Goal: Information Seeking & Learning: Understand process/instructions

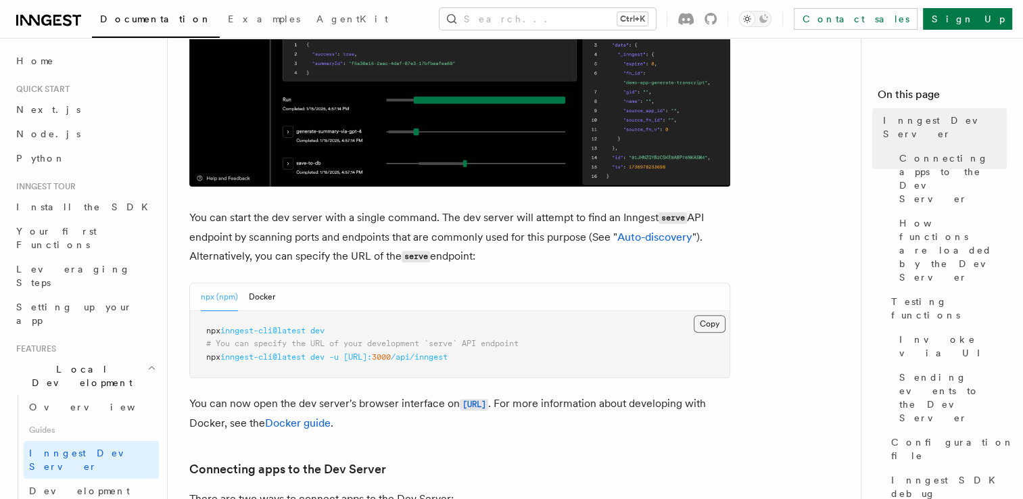
click at [702, 320] on button "Copy Copied" at bounding box center [710, 324] width 32 height 18
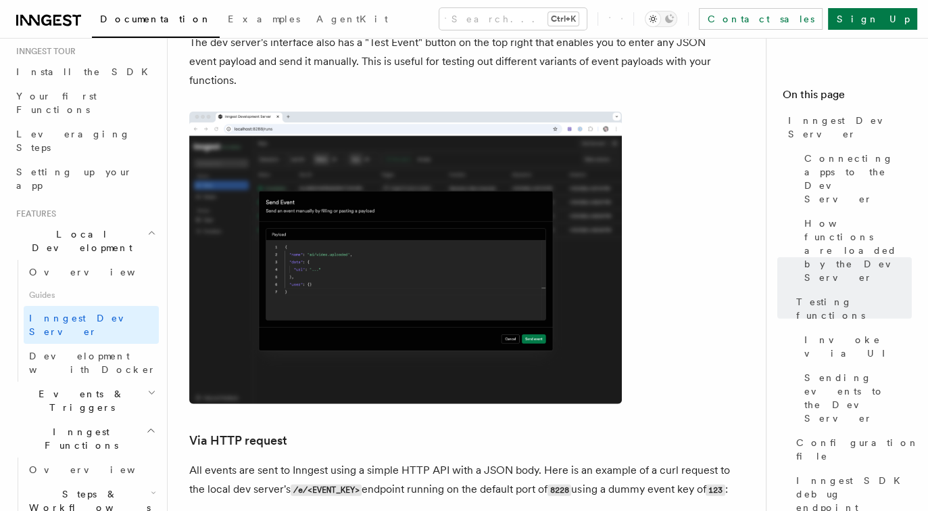
scroll to position [2840, 0]
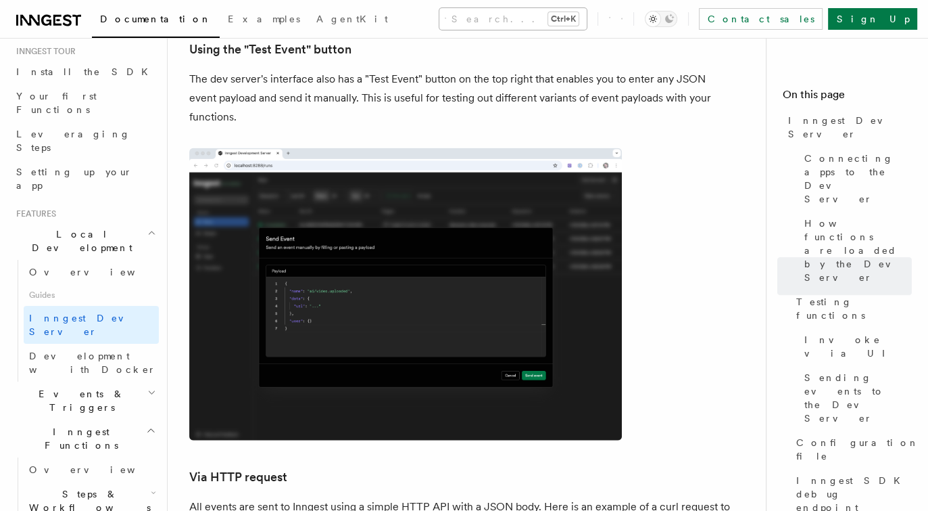
click at [447, 13] on button "Search... Ctrl+K" at bounding box center [513, 19] width 147 height 22
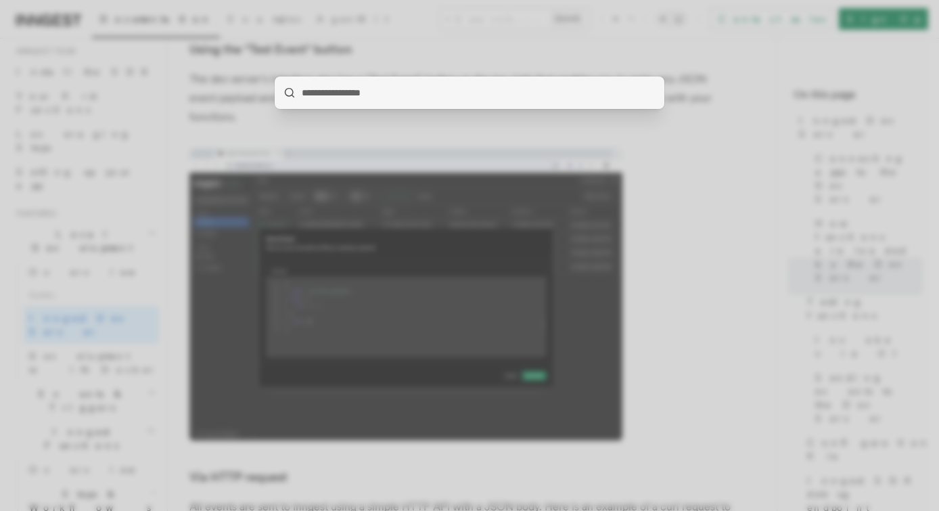
type input "*"
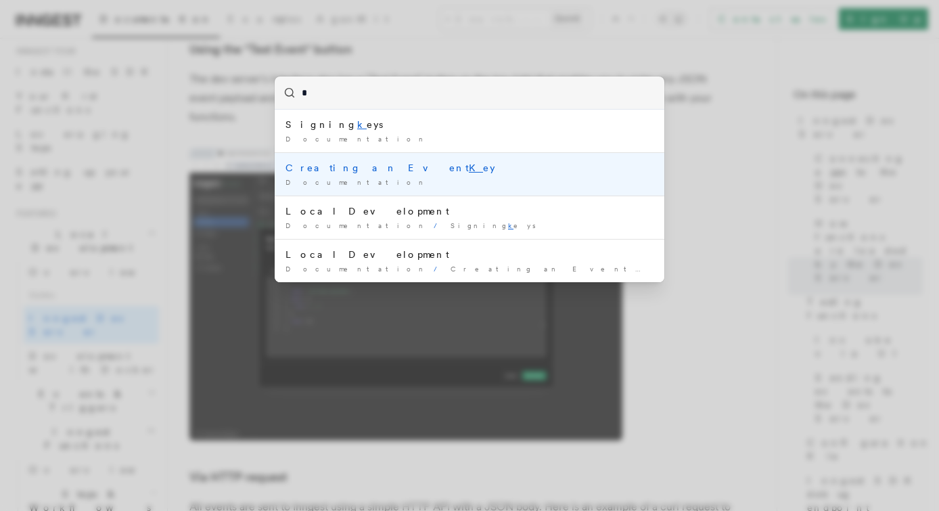
click at [360, 161] on div "Creating an Event K ey" at bounding box center [469, 168] width 368 height 14
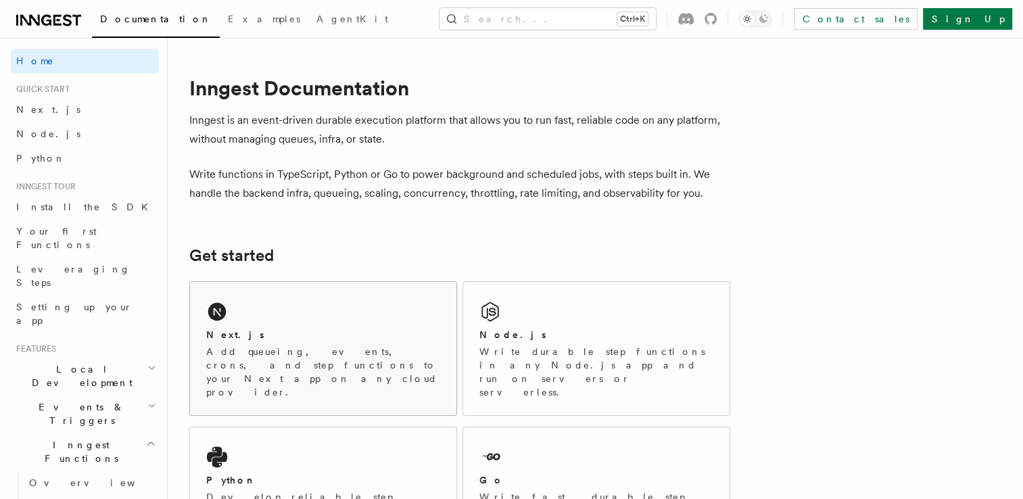
click at [270, 337] on div "Next.js" at bounding box center [323, 335] width 234 height 14
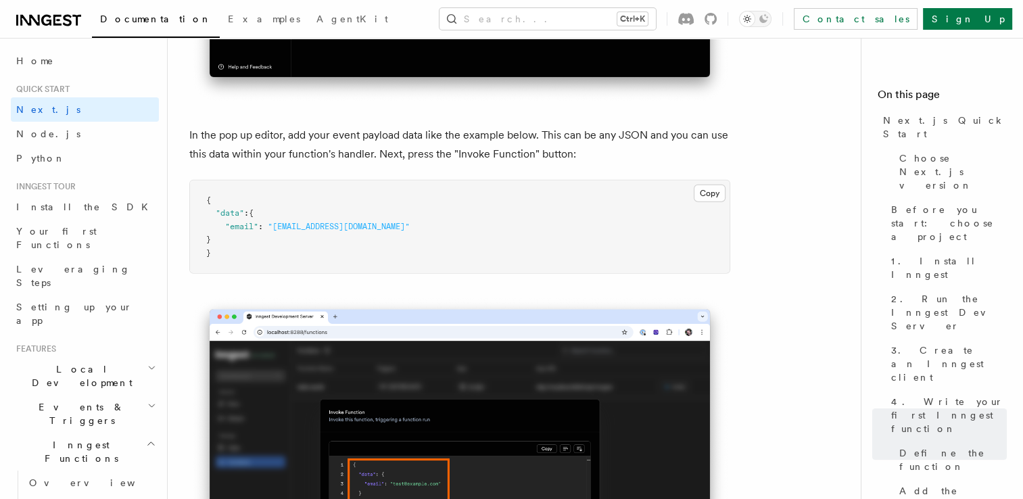
scroll to position [3922, 0]
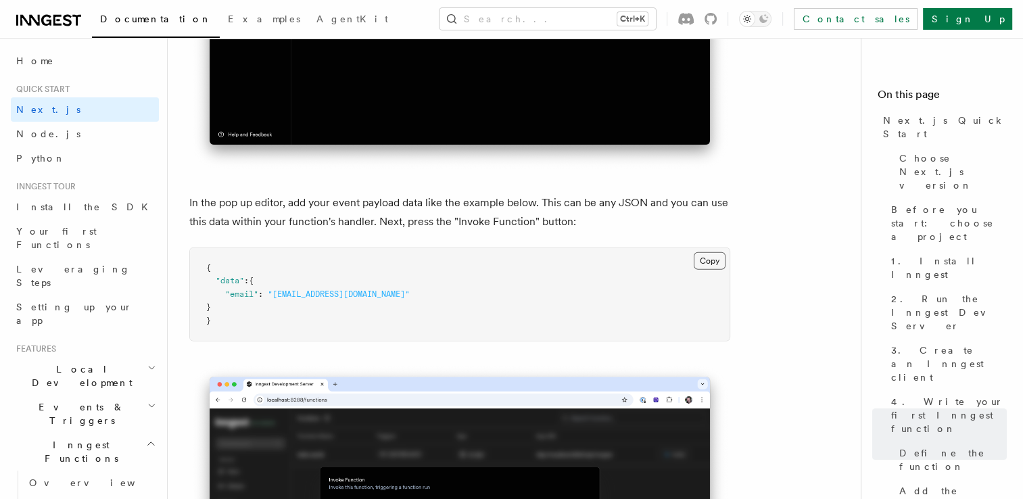
click at [713, 268] on button "Copy Copied" at bounding box center [710, 261] width 32 height 18
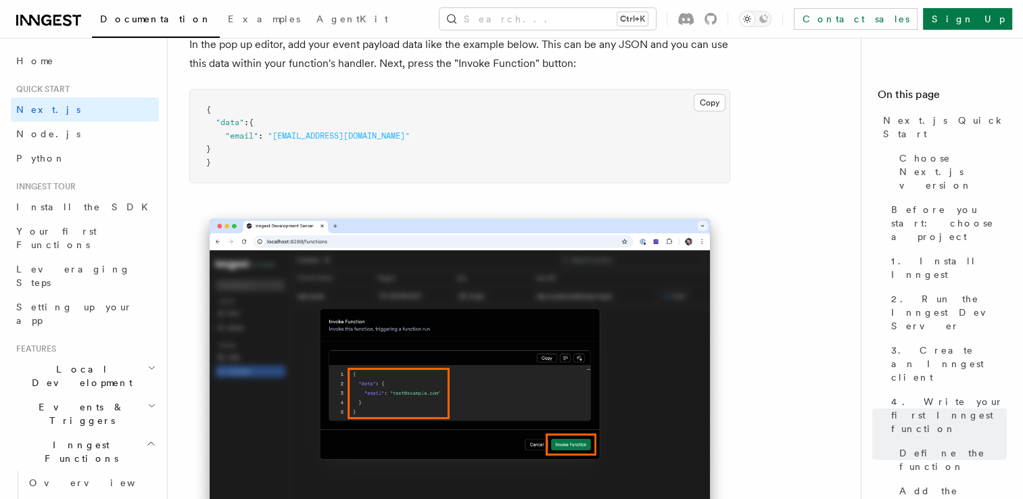
scroll to position [4057, 0]
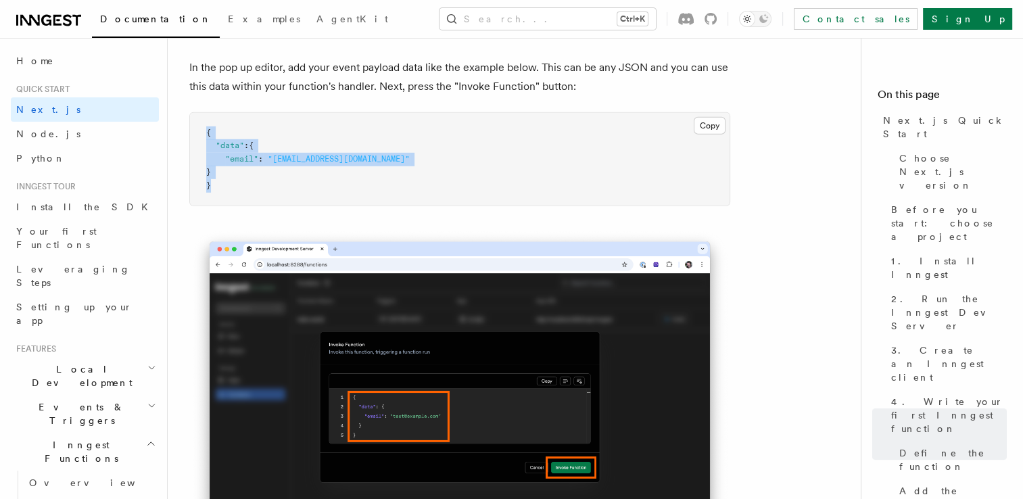
drag, startPoint x: 199, startPoint y: 126, endPoint x: 364, endPoint y: 196, distance: 179.4
click at [364, 196] on pre "{ "data" : { "email" : "test@example.com" } }" at bounding box center [460, 159] width 540 height 93
click at [705, 133] on button "Copy Copied" at bounding box center [710, 126] width 32 height 18
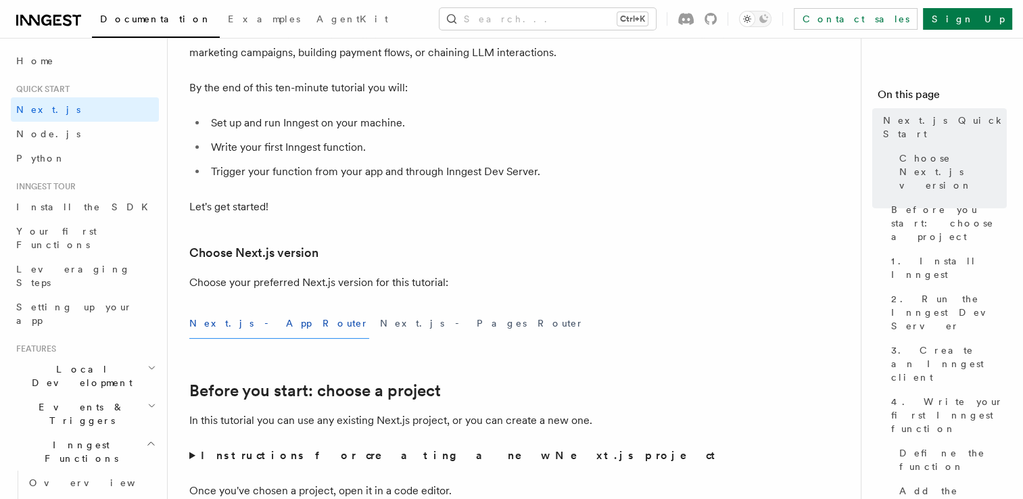
scroll to position [0, 0]
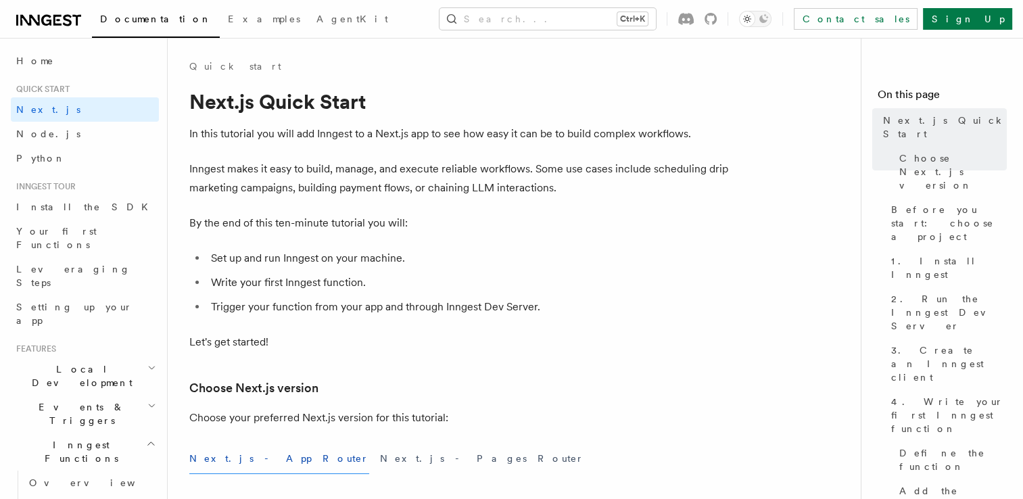
click at [76, 93] on h2 "Quick start" at bounding box center [85, 89] width 148 height 11
click at [82, 93] on h2 "Quick start" at bounding box center [85, 89] width 148 height 11
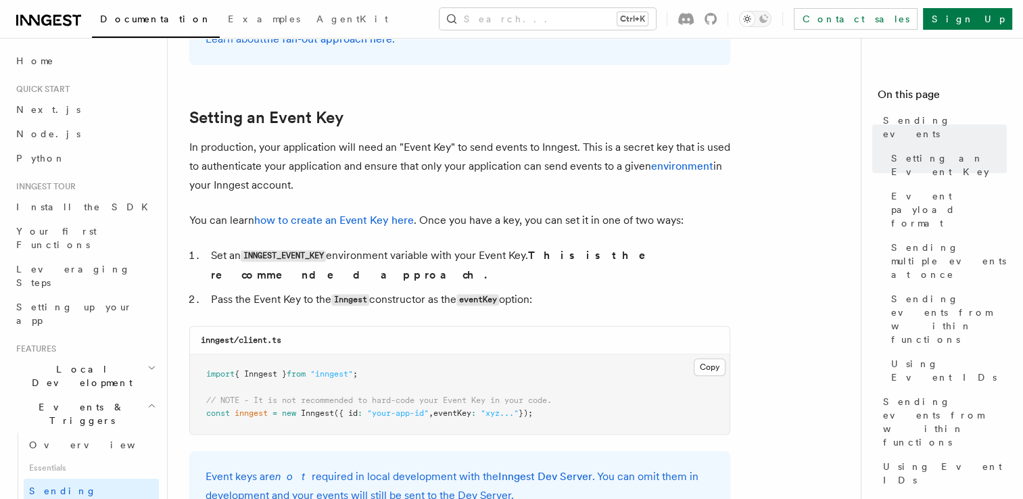
scroll to position [947, 0]
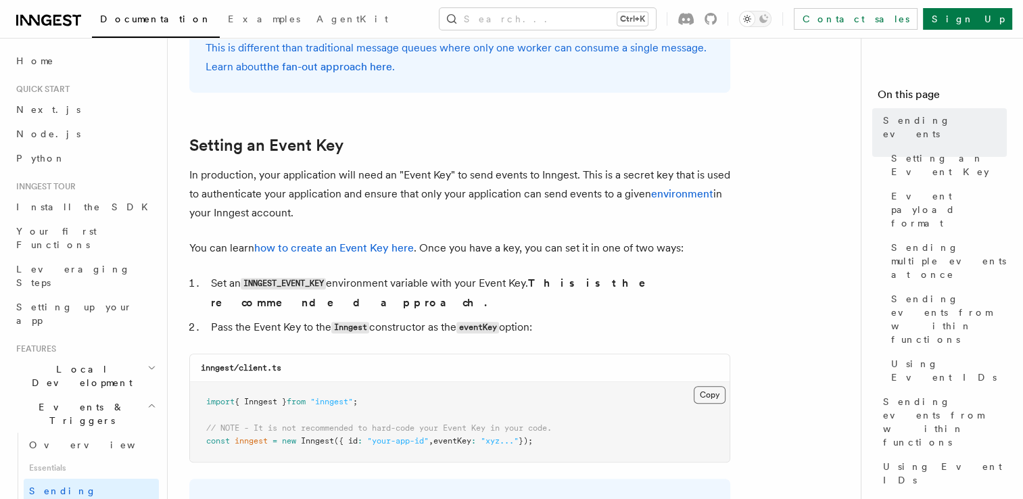
click at [706, 386] on button "Copy Copied" at bounding box center [710, 395] width 32 height 18
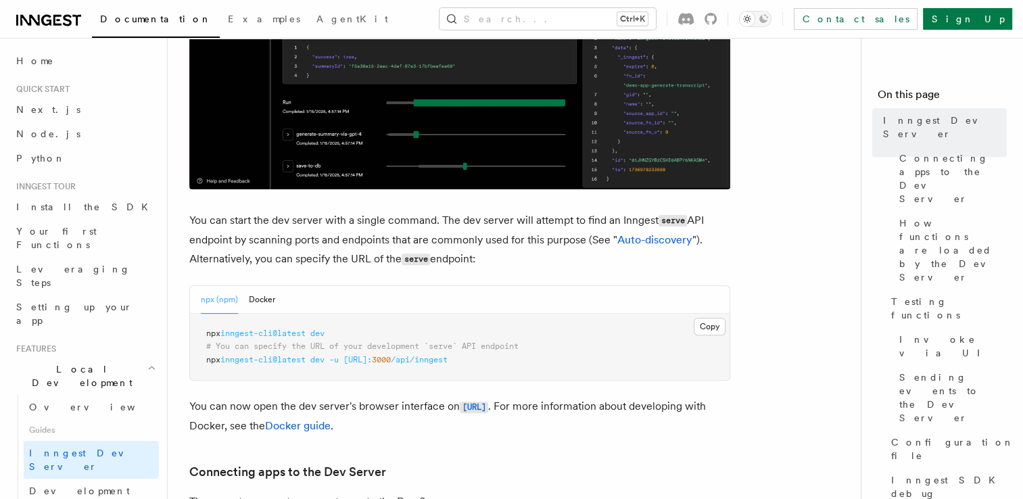
scroll to position [406, 0]
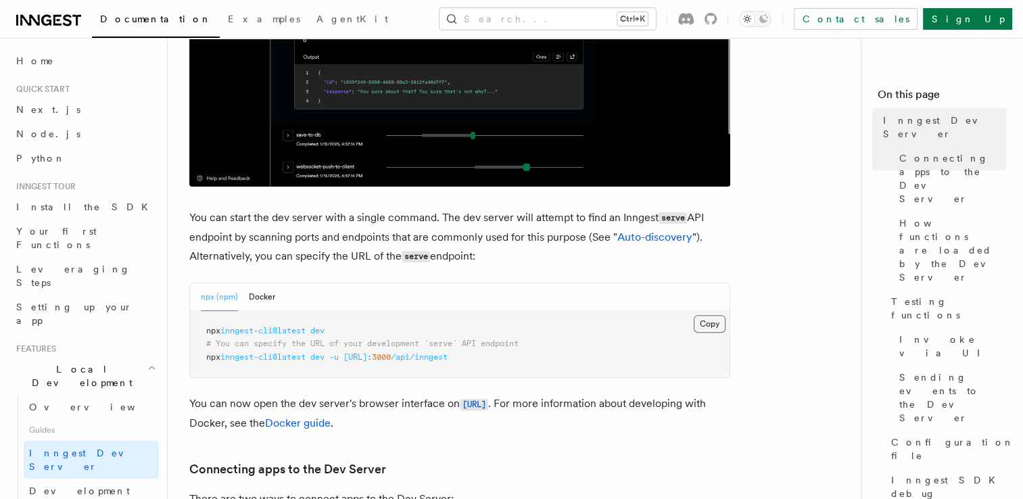
click at [701, 324] on button "Copy Copied" at bounding box center [710, 324] width 32 height 18
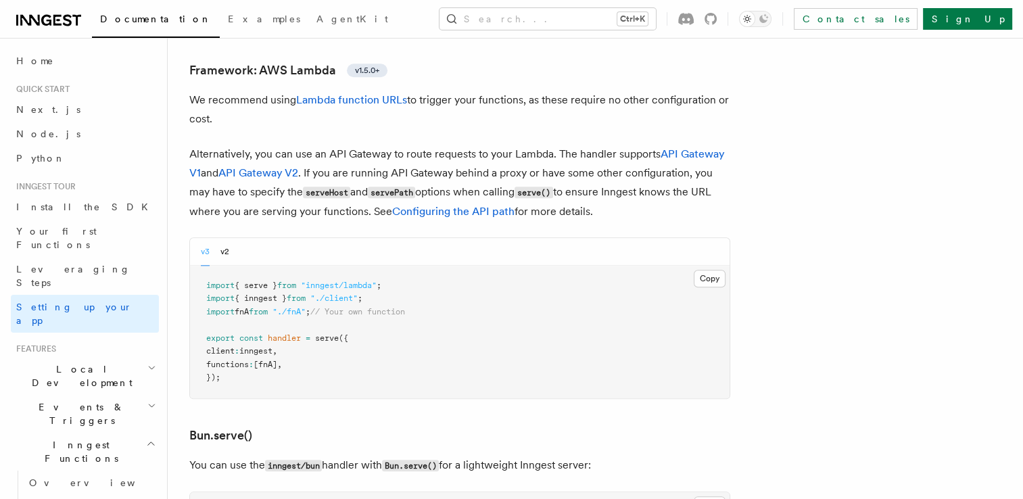
scroll to position [1352, 0]
